Goal: Navigation & Orientation: Find specific page/section

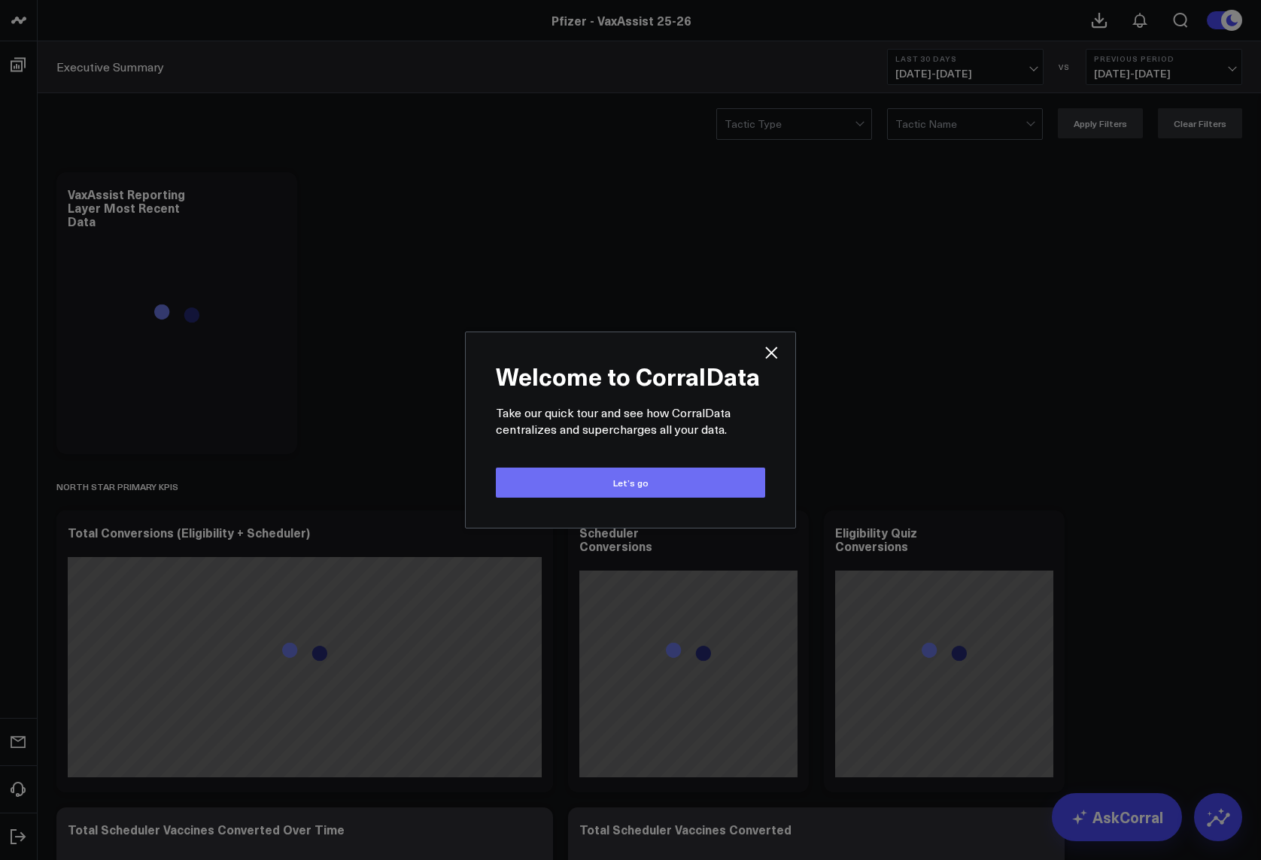
click at [704, 473] on button "Let’s go" at bounding box center [630, 483] width 269 height 30
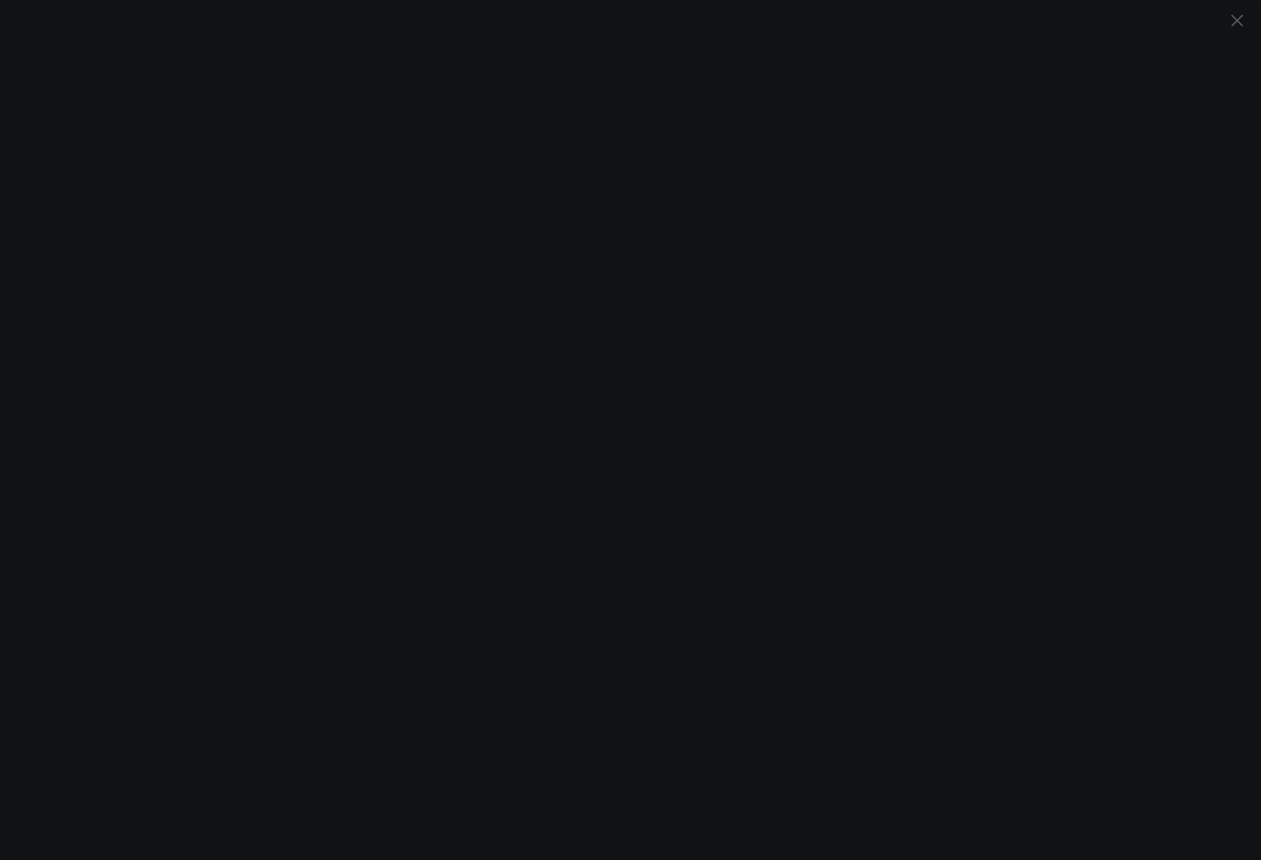
click at [1240, 18] on icon "Close" at bounding box center [1236, 20] width 12 height 12
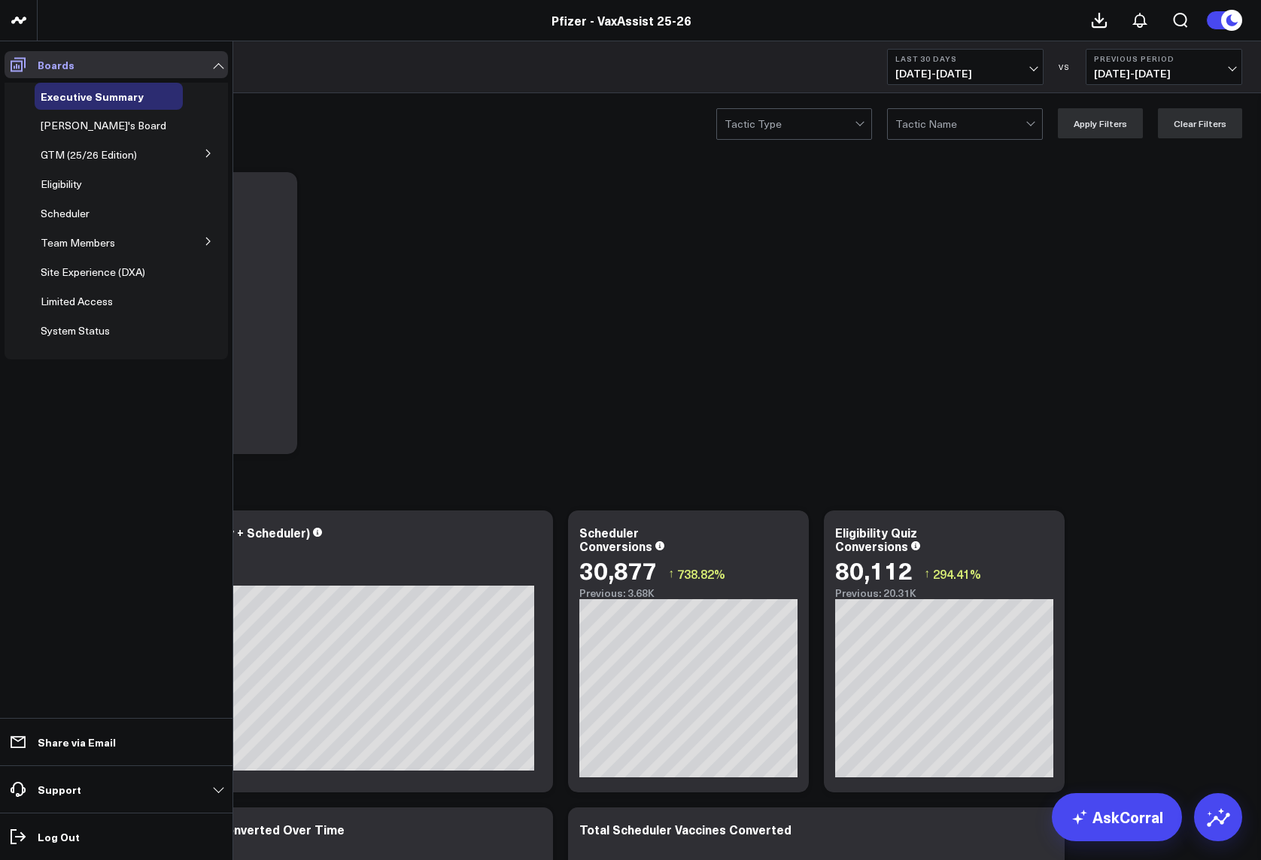
click at [209, 62] on link "Boards" at bounding box center [116, 64] width 223 height 27
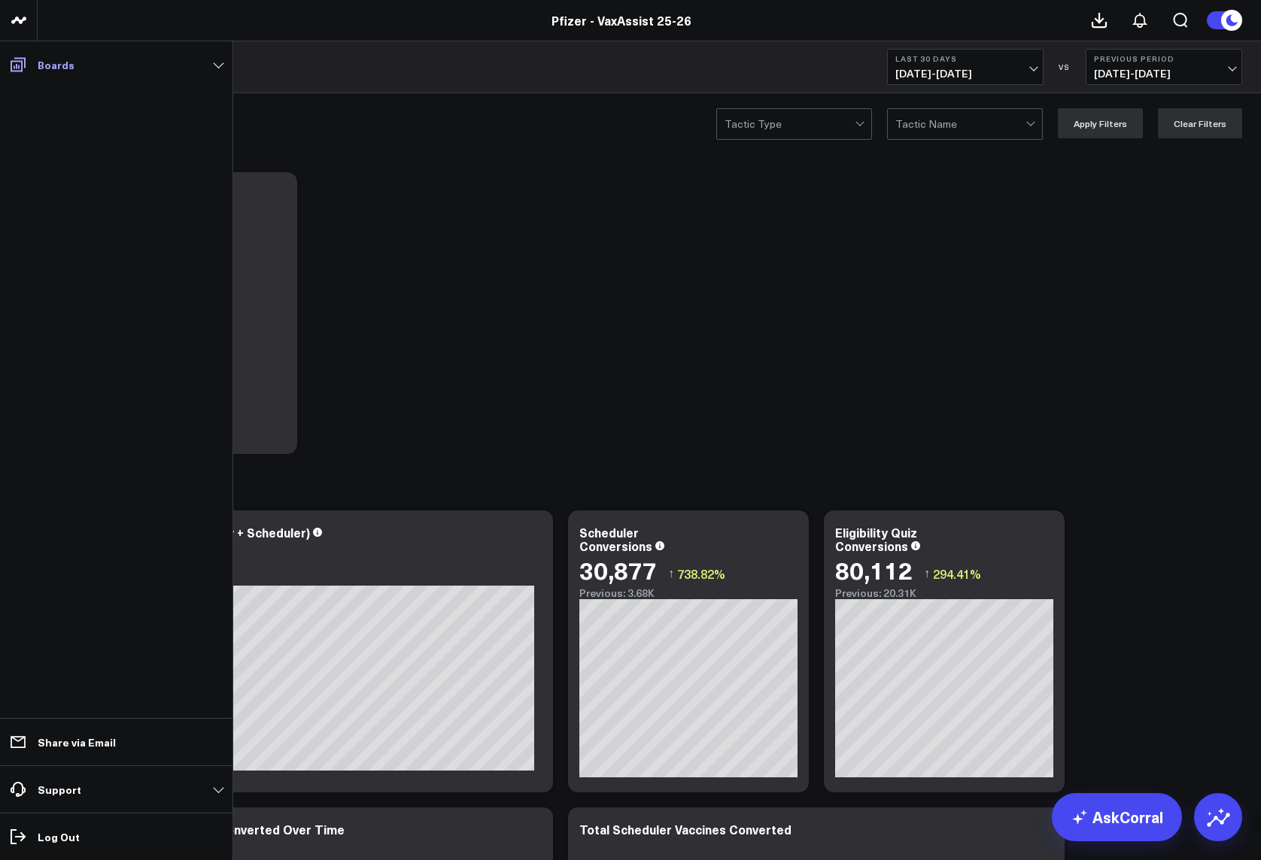
click at [209, 62] on link "Boards" at bounding box center [116, 64] width 223 height 27
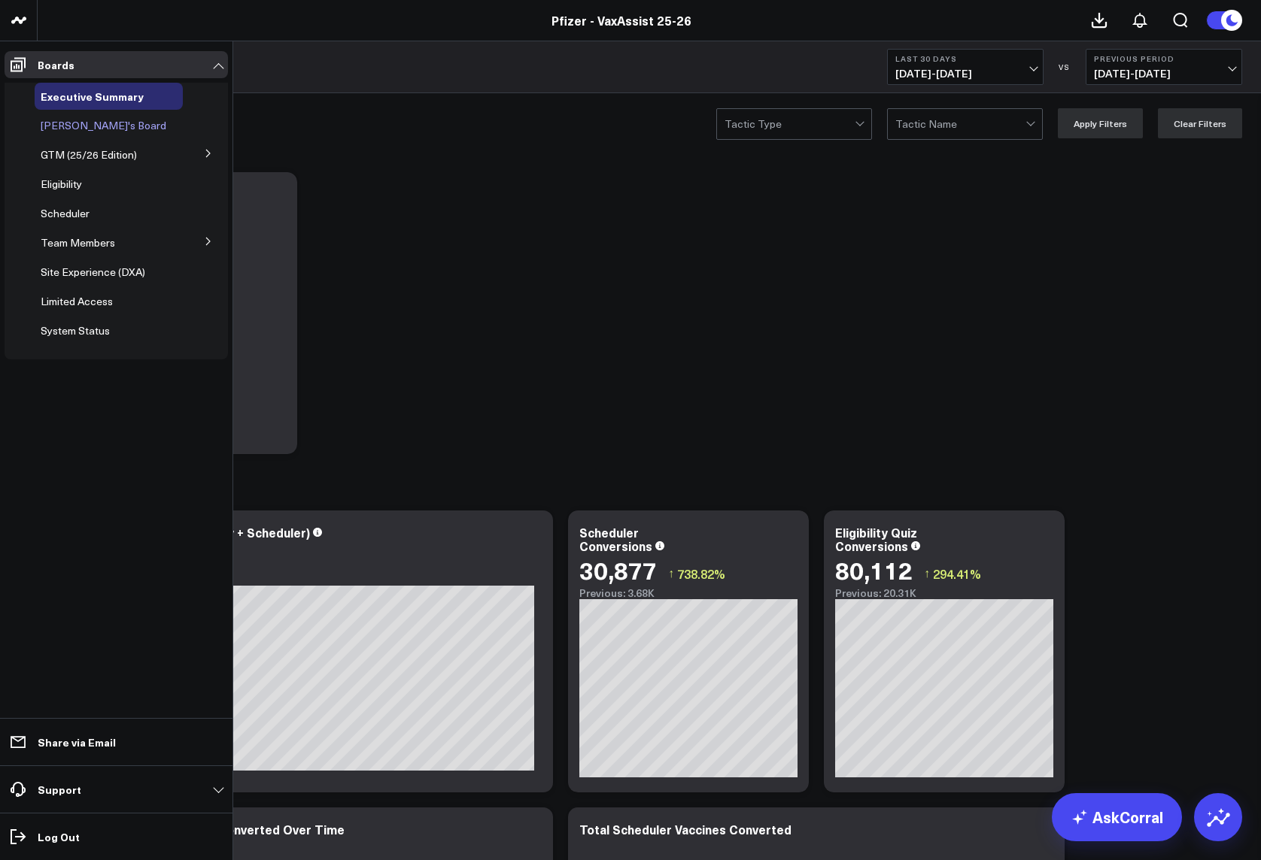
click at [70, 123] on span "[PERSON_NAME]'s Board" at bounding box center [104, 125] width 126 height 14
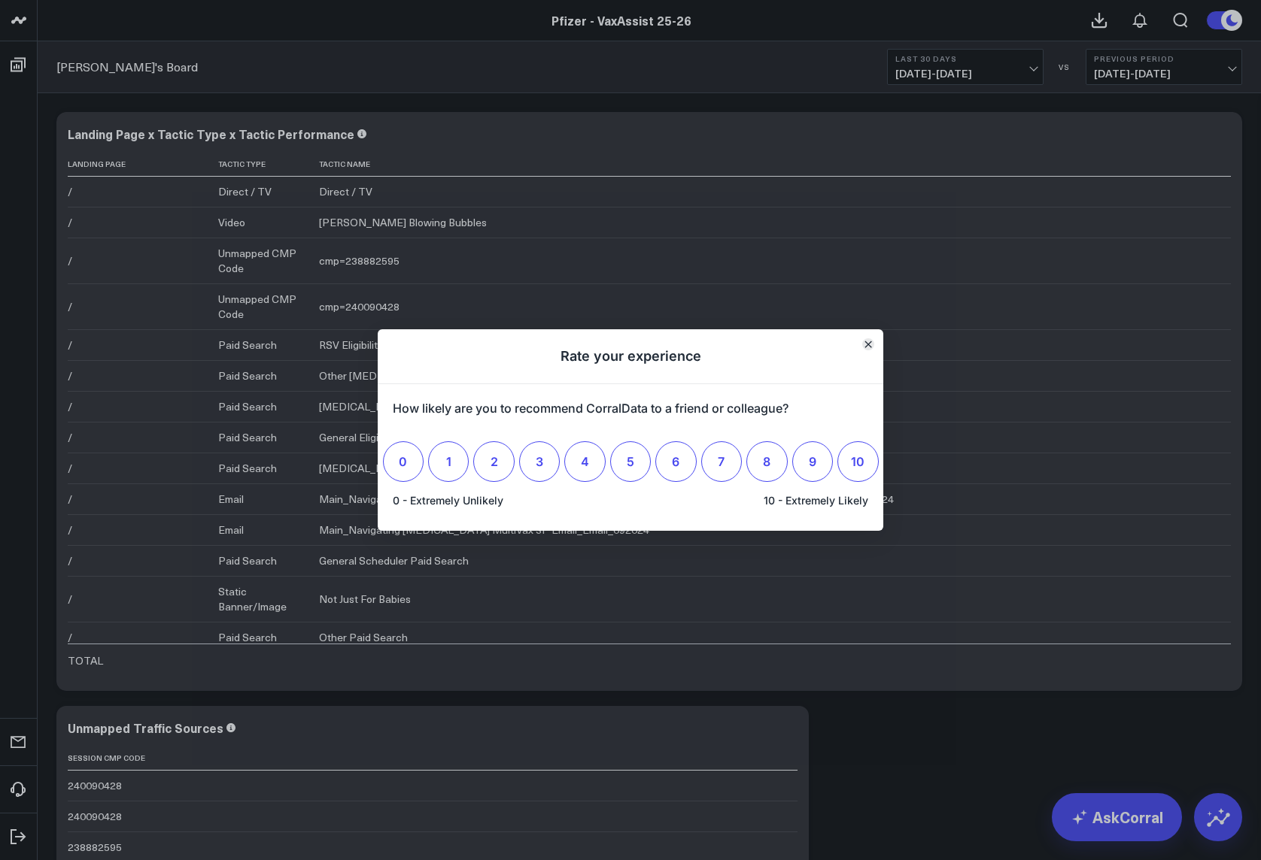
click at [866, 347] on icon "Close" at bounding box center [868, 344] width 6 height 6
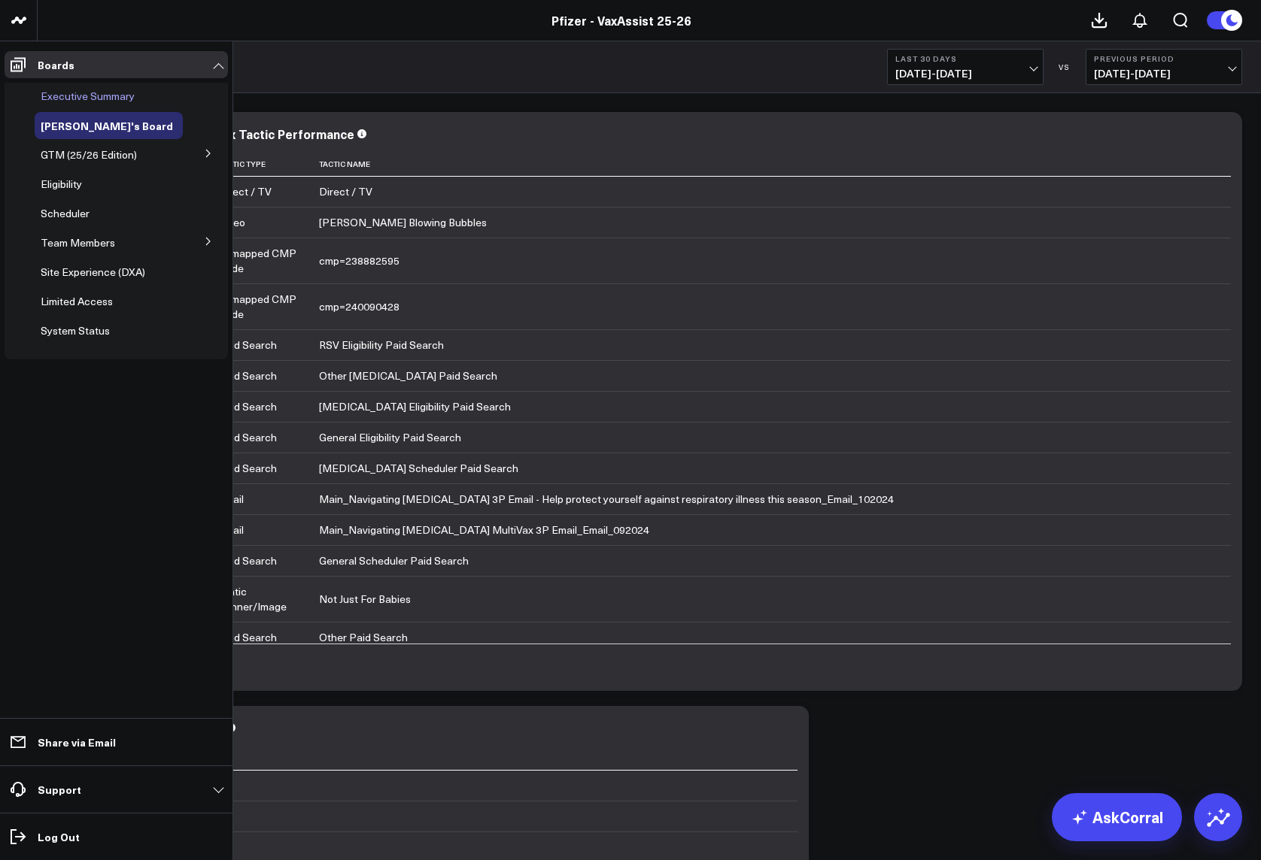
click at [107, 96] on span "Executive Summary" at bounding box center [88, 96] width 94 height 14
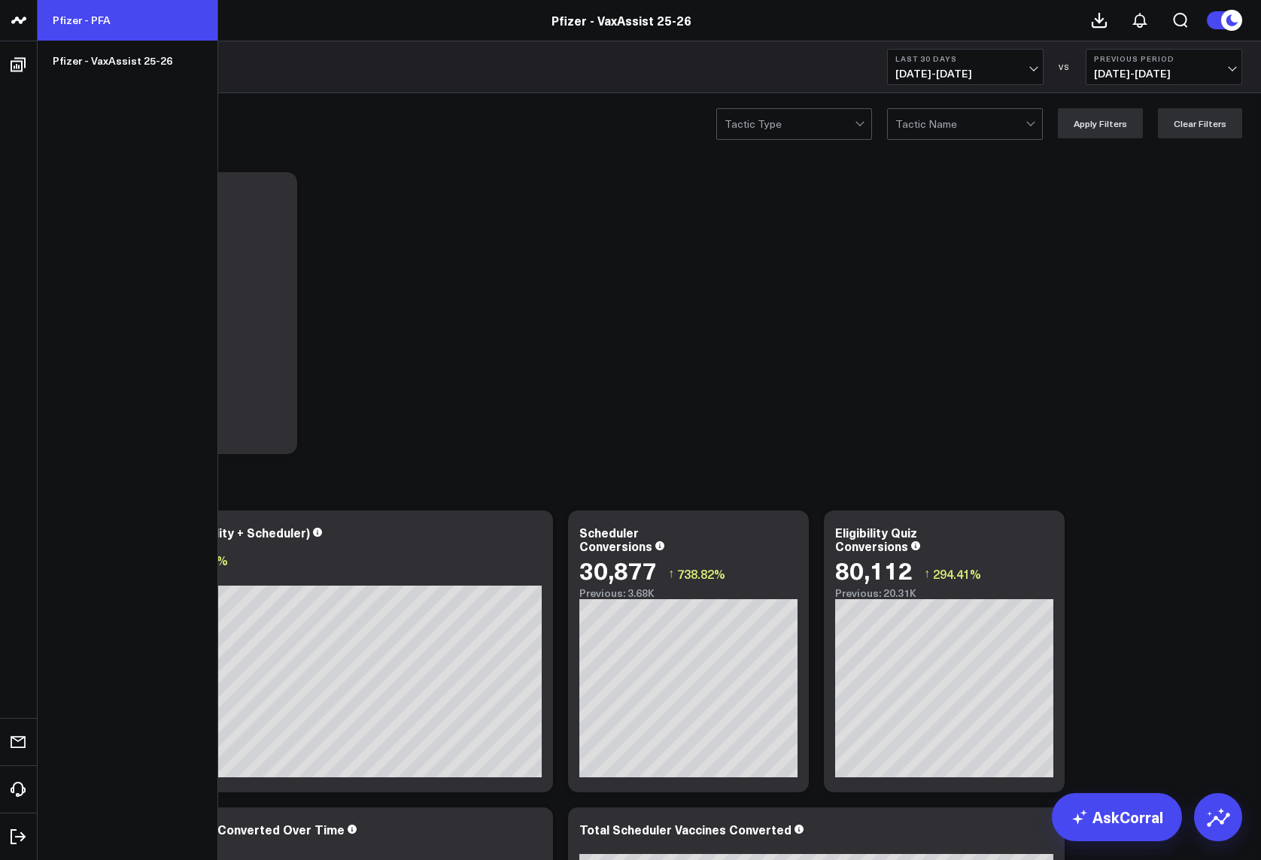
click at [69, 21] on link "Pfizer - PFA" at bounding box center [128, 20] width 180 height 41
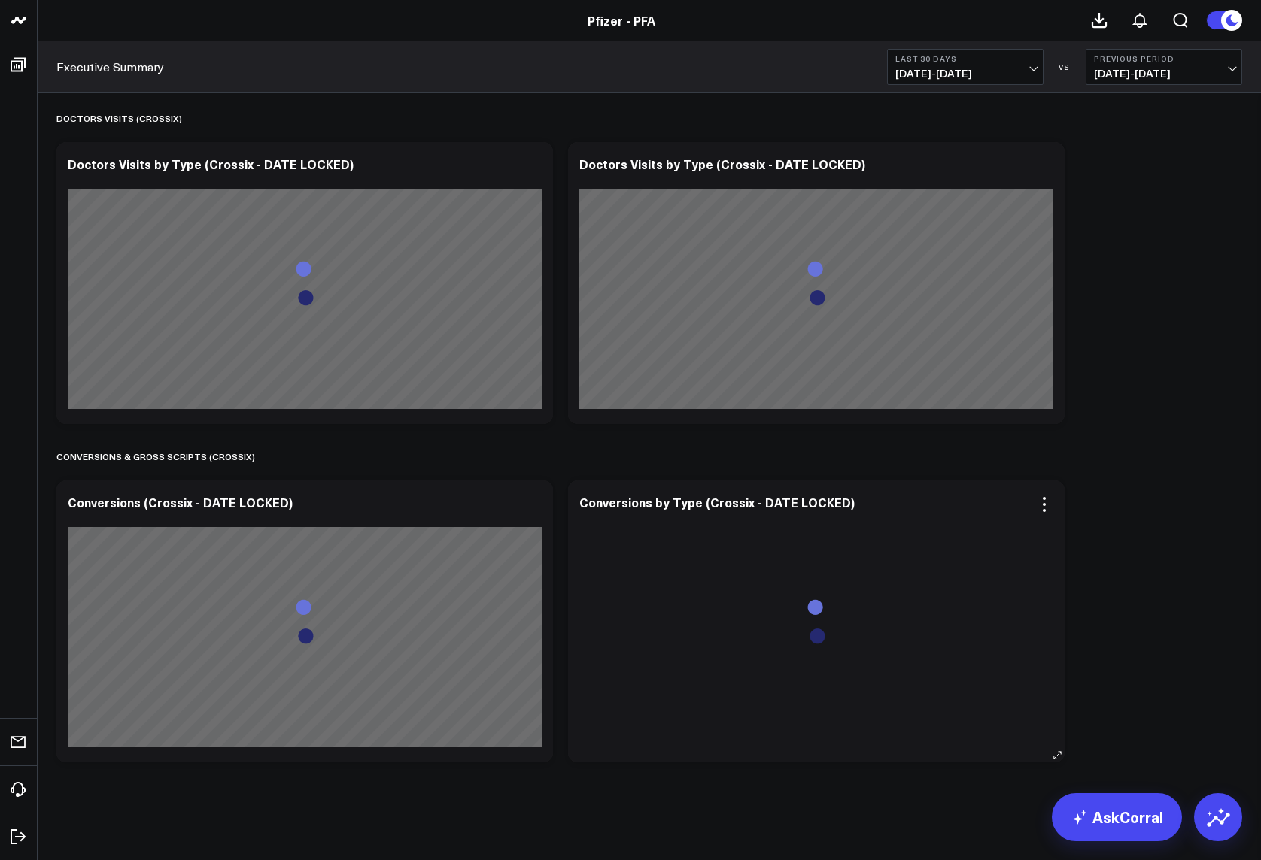
scroll to position [3434, 0]
